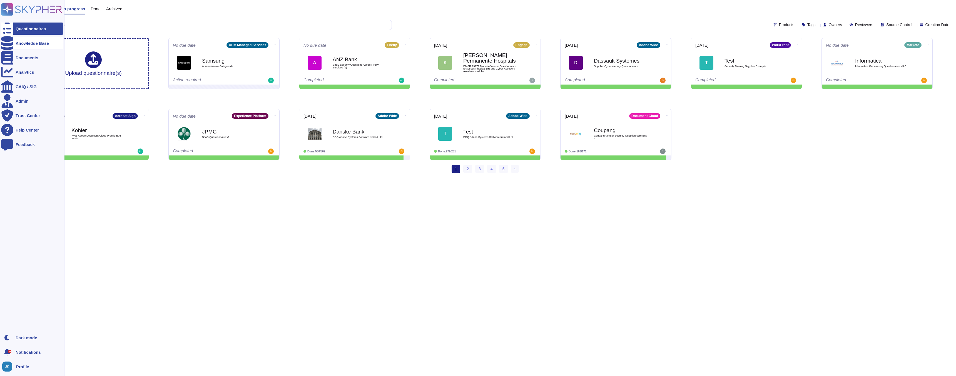
click at [10, 46] on div at bounding box center [7, 43] width 12 height 12
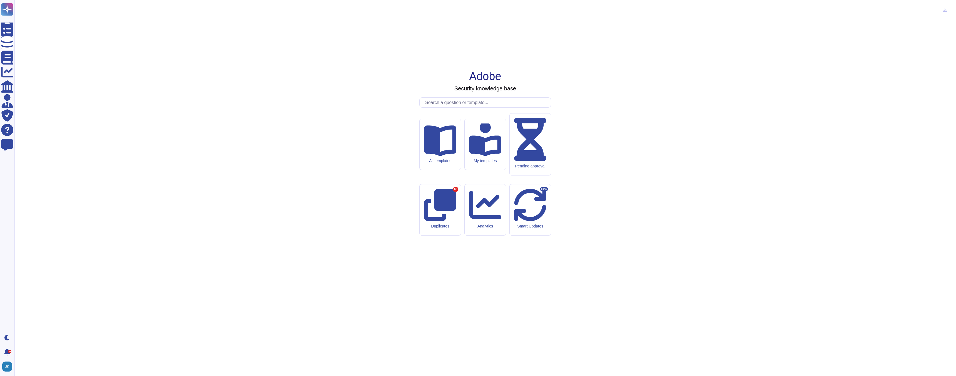
click at [439, 107] on input "text" at bounding box center [486, 103] width 128 height 10
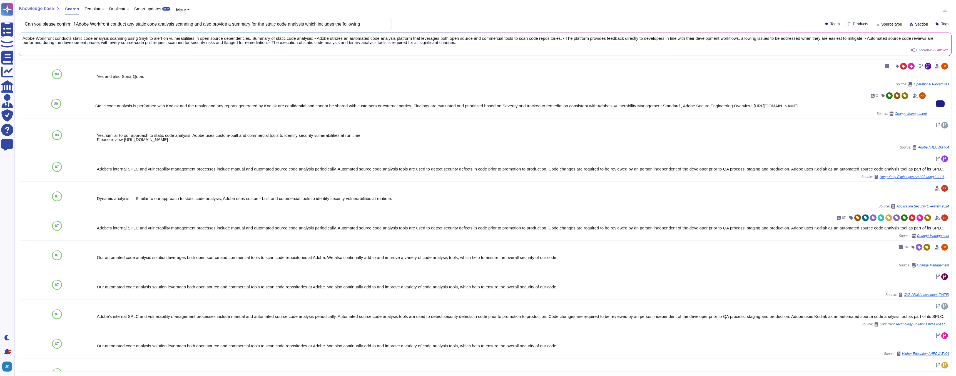
click at [266, 106] on div "Static code analysis is performed with Kodiak and the results and any reports g…" at bounding box center [511, 106] width 832 height 4
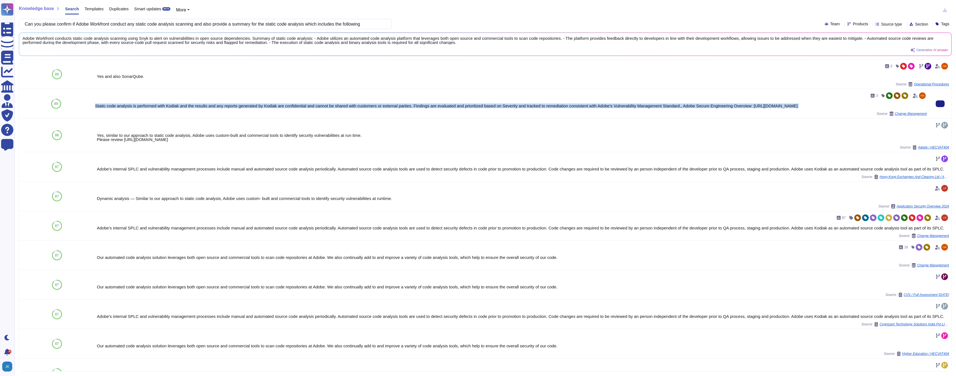
click at [266, 106] on div "Static code analysis is performed with Kodiak and the results and any reports g…" at bounding box center [511, 106] width 832 height 4
copy div "Static code analysis is performed with Kodiak and the results and any reports g…"
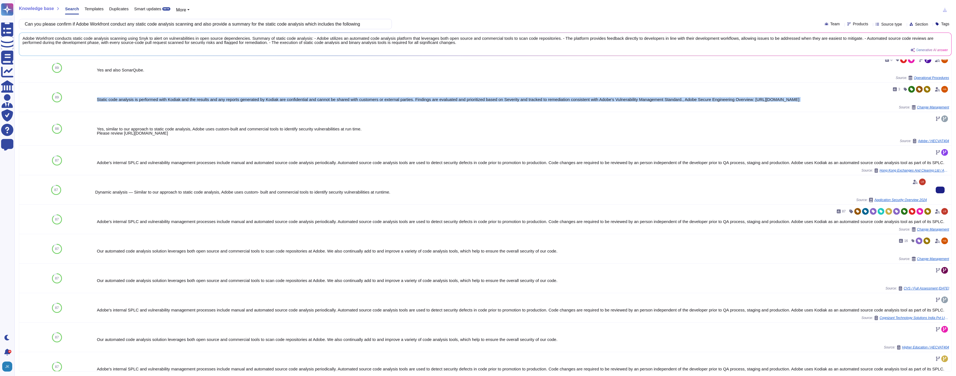
scroll to position [13, 0]
